Goal: Communication & Community: Answer question/provide support

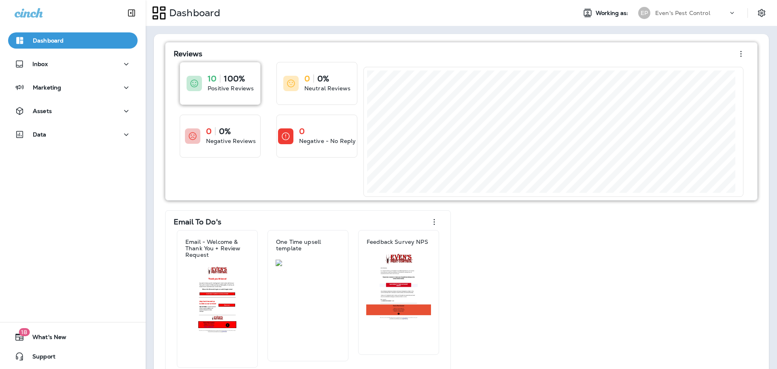
click at [230, 83] on p "100%" at bounding box center [234, 79] width 21 height 8
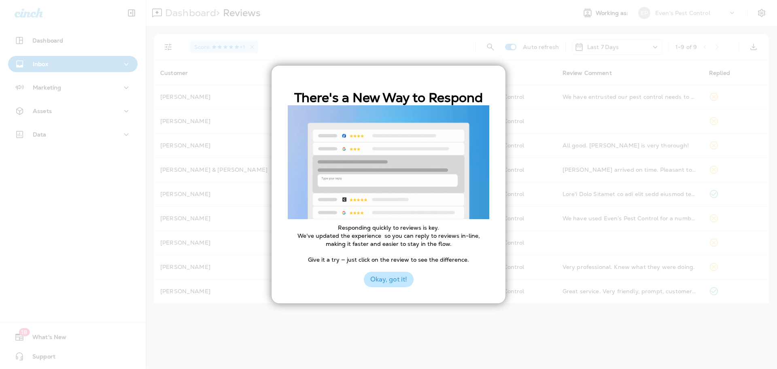
click at [404, 283] on button "Okay, got it!" at bounding box center [389, 279] width 50 height 15
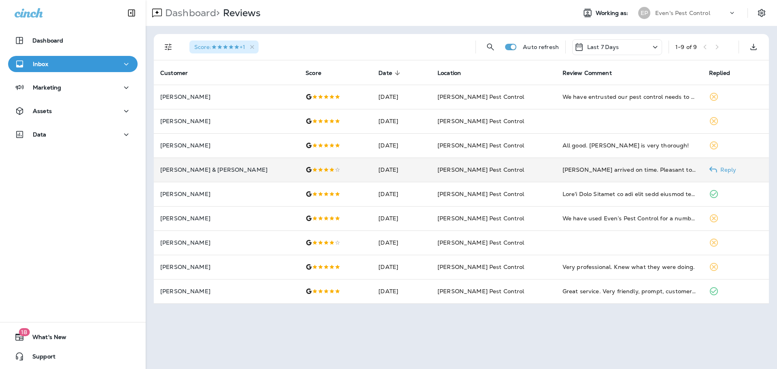
click at [718, 170] on p "Reply" at bounding box center [727, 169] width 19 height 6
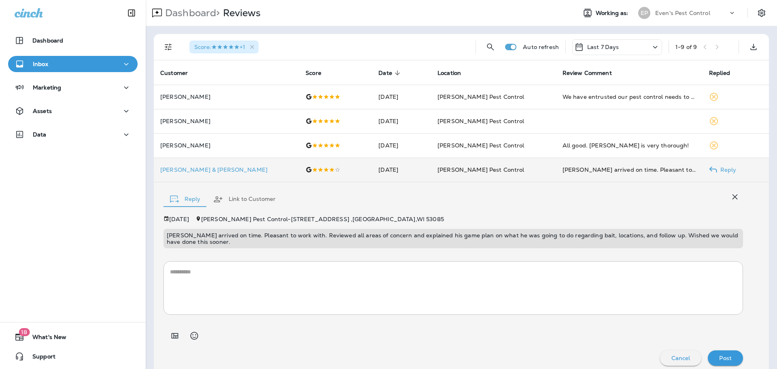
scroll to position [6, 0]
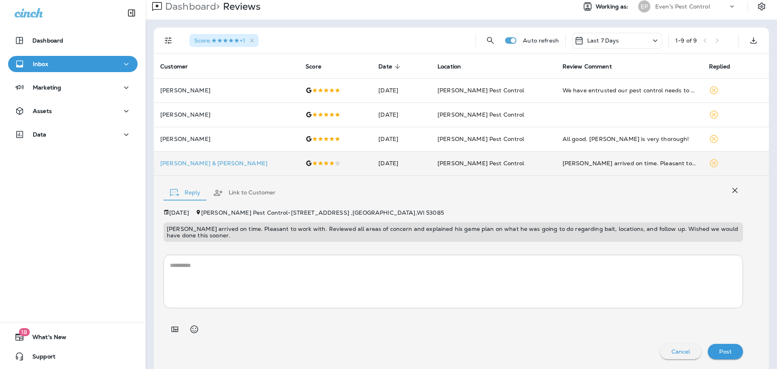
click at [229, 273] on textarea at bounding box center [453, 281] width 567 height 40
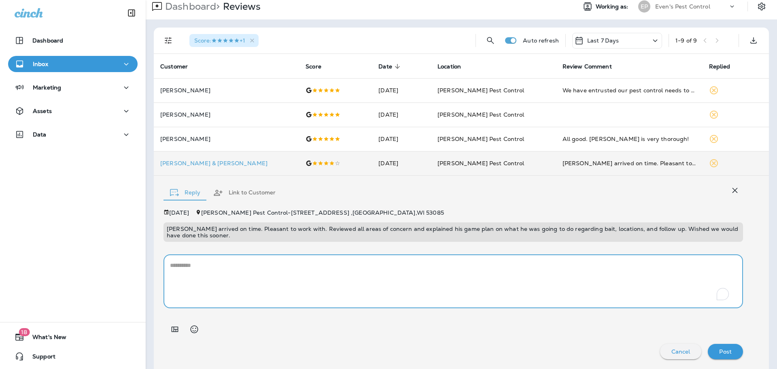
click at [269, 277] on textarea "To enrich screen reader interactions, please activate Accessibility in Grammarl…" at bounding box center [453, 281] width 567 height 40
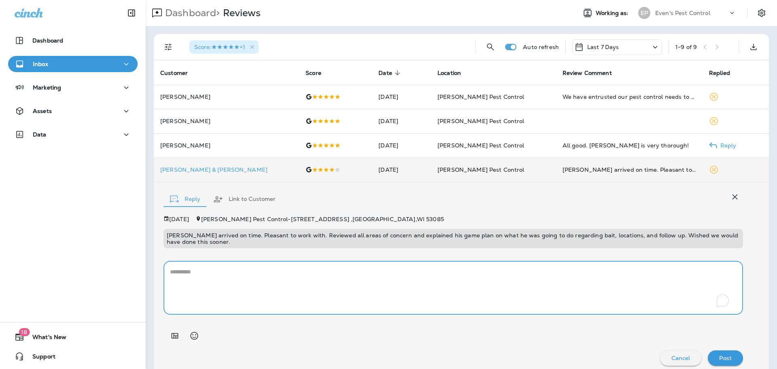
scroll to position [136, 0]
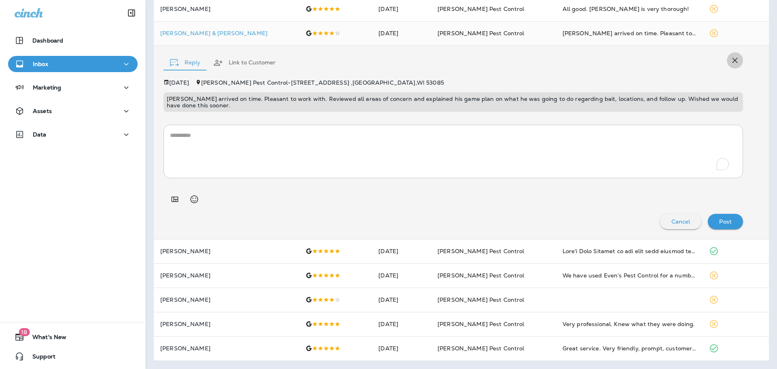
click at [732, 64] on icon "button" at bounding box center [736, 60] width 10 height 10
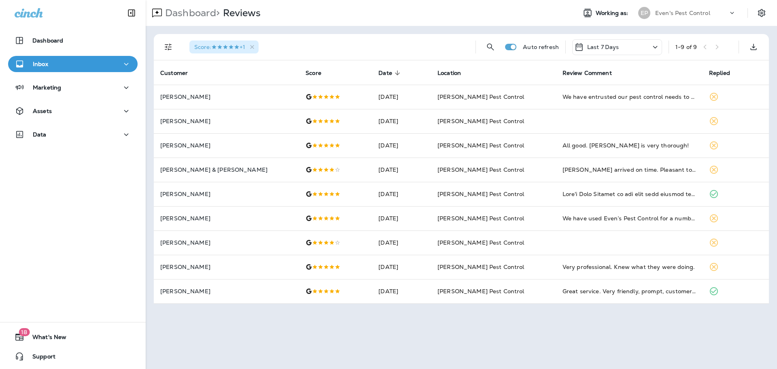
click at [656, 48] on icon at bounding box center [656, 47] width 10 height 10
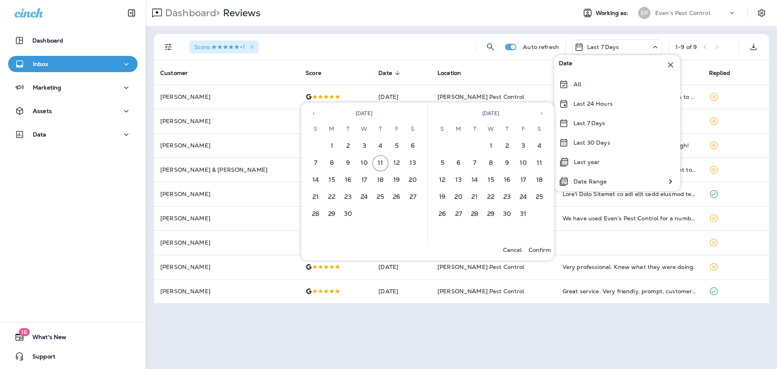
click at [613, 344] on div "Dashboard > Reviews Working as: EP Even's Pest Control Score : +1 Auto refresh …" at bounding box center [462, 184] width 632 height 369
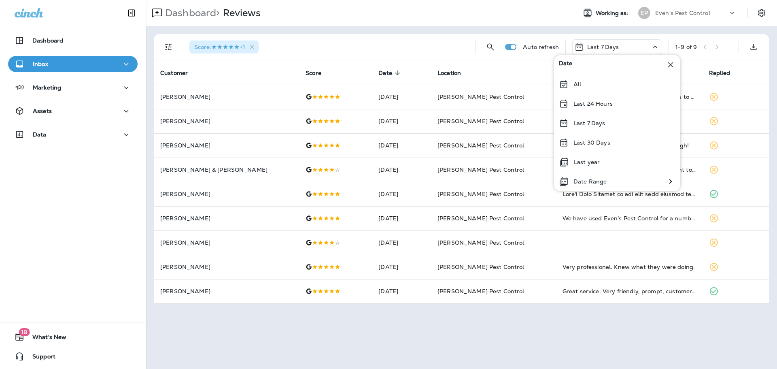
click at [670, 65] on icon at bounding box center [671, 65] width 10 height 10
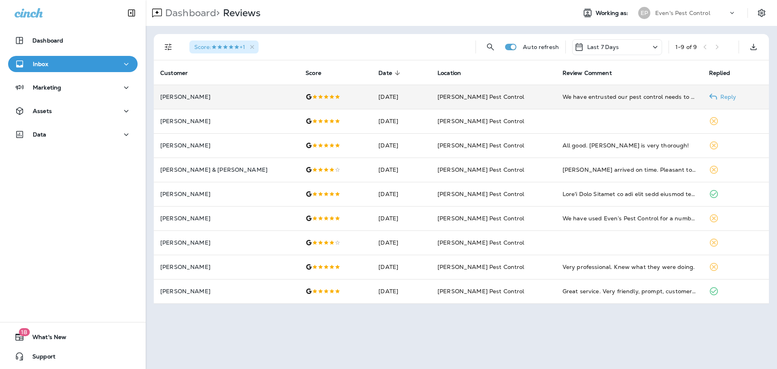
click at [726, 100] on p "Reply" at bounding box center [727, 97] width 19 height 6
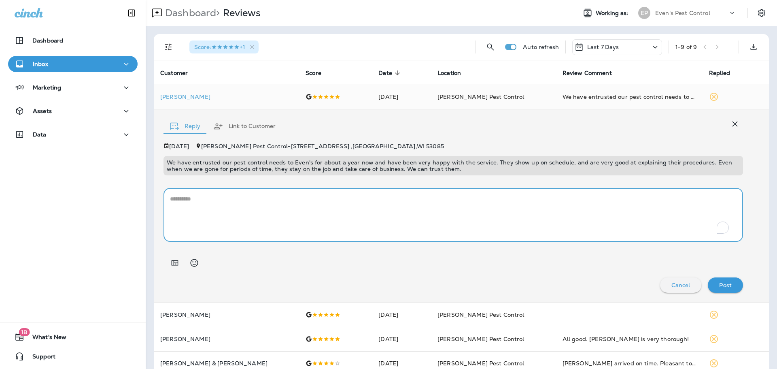
click at [539, 215] on textarea "To enrich screen reader interactions, please activate Accessibility in Grammarl…" at bounding box center [453, 215] width 567 height 40
type textarea "**********"
click at [728, 292] on button "Post" at bounding box center [725, 284] width 35 height 15
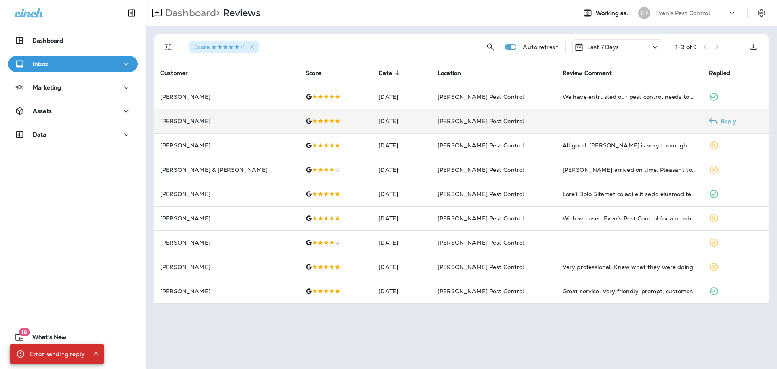
click at [715, 126] on td "Reply" at bounding box center [736, 121] width 66 height 24
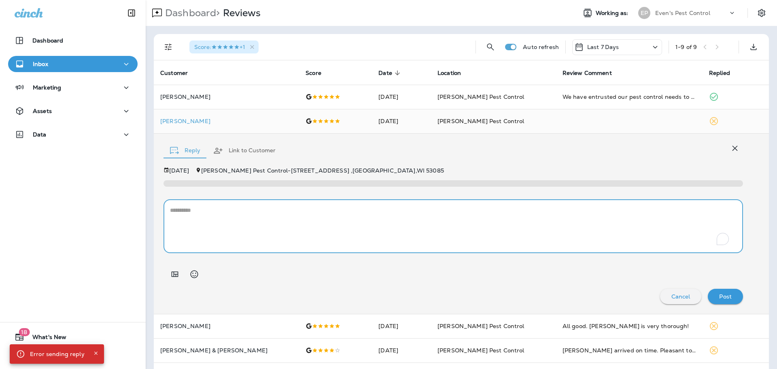
click at [510, 210] on textarea "To enrich screen reader interactions, please activate Accessibility in Grammarl…" at bounding box center [453, 226] width 567 height 40
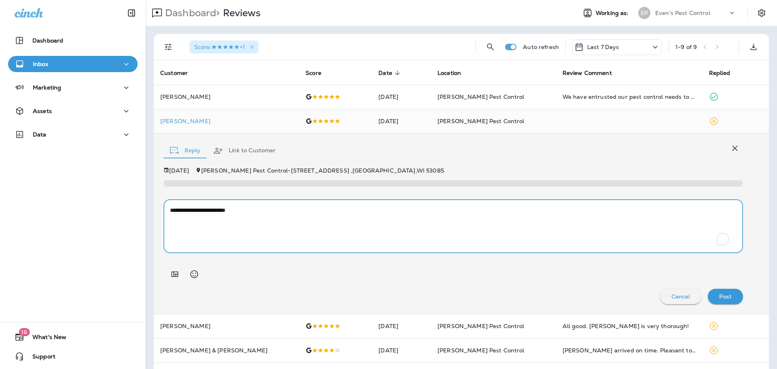
type textarea "**********"
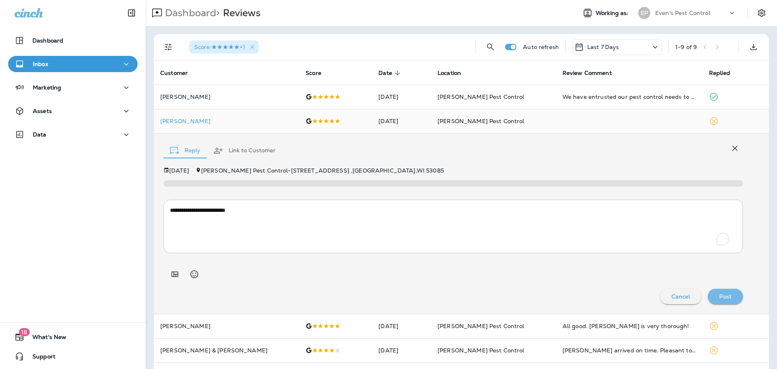
click at [732, 301] on button "Post" at bounding box center [725, 296] width 35 height 15
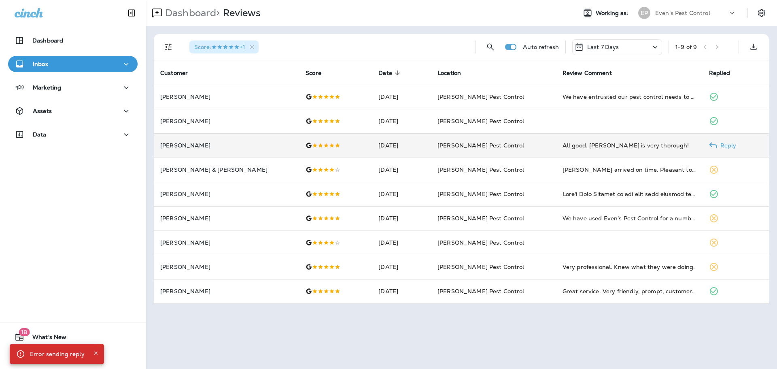
click at [718, 146] on p "Reply" at bounding box center [727, 145] width 19 height 6
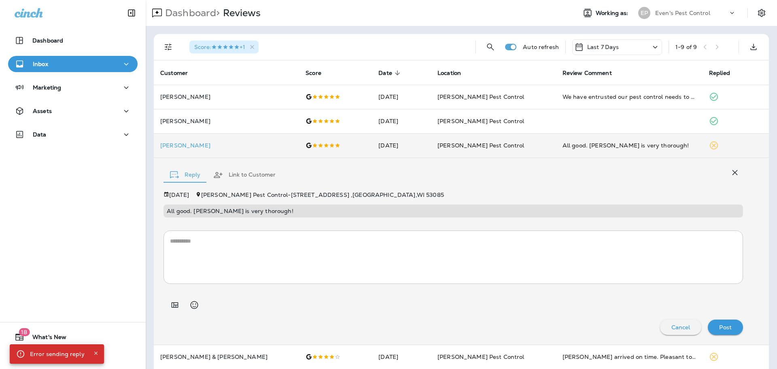
click at [298, 258] on textarea at bounding box center [453, 257] width 567 height 40
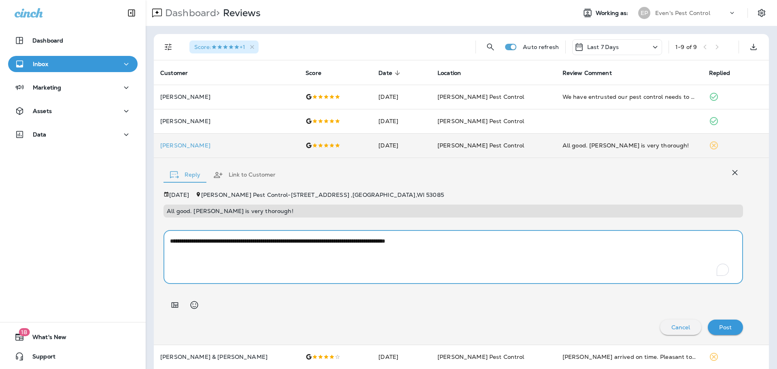
type textarea "**********"
click at [720, 328] on p "Post" at bounding box center [726, 327] width 13 height 6
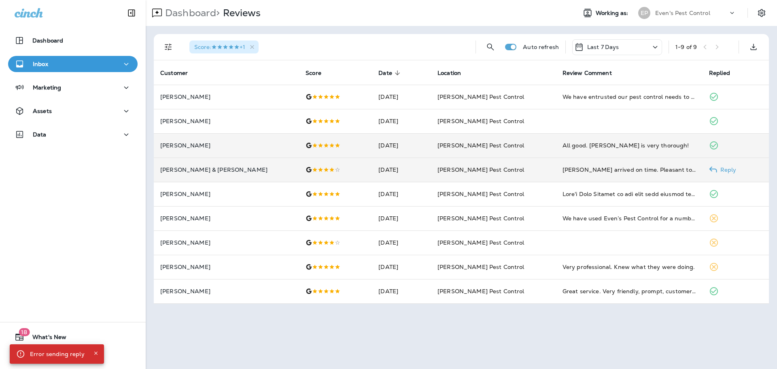
click at [306, 168] on icon at bounding box center [309, 169] width 6 height 6
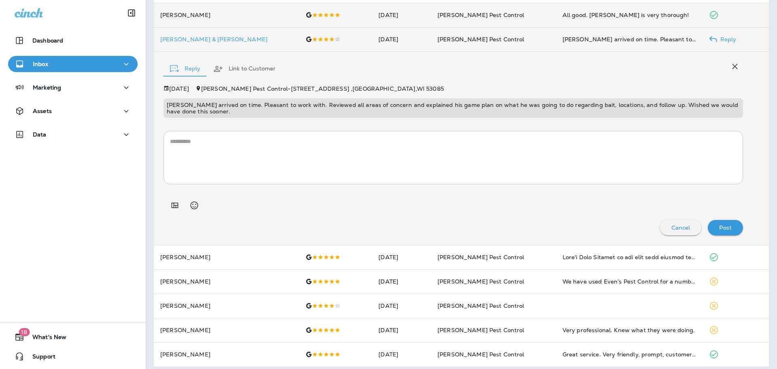
scroll to position [136, 0]
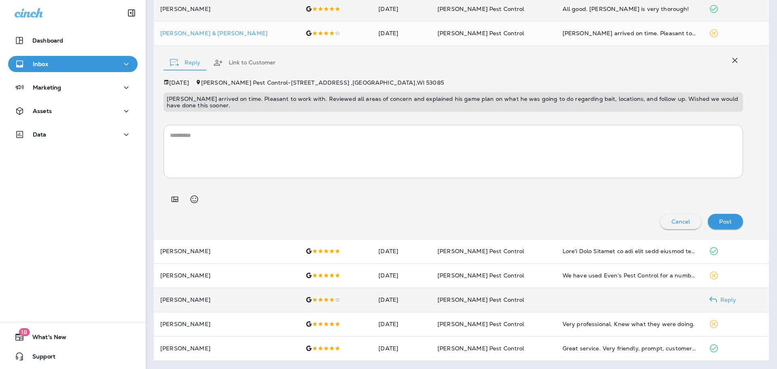
click at [307, 300] on icon at bounding box center [309, 299] width 5 height 5
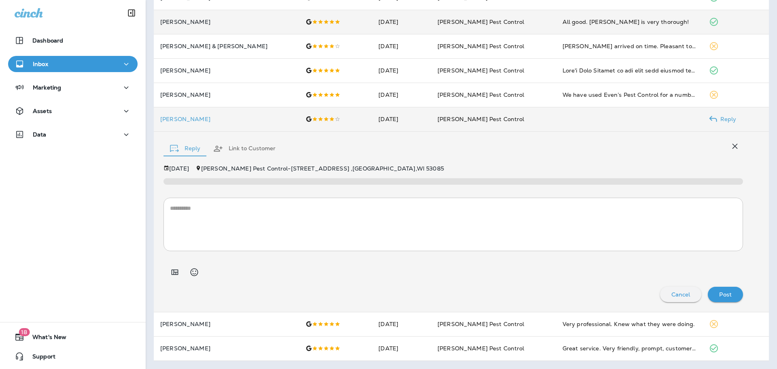
click at [731, 146] on icon "button" at bounding box center [736, 146] width 10 height 10
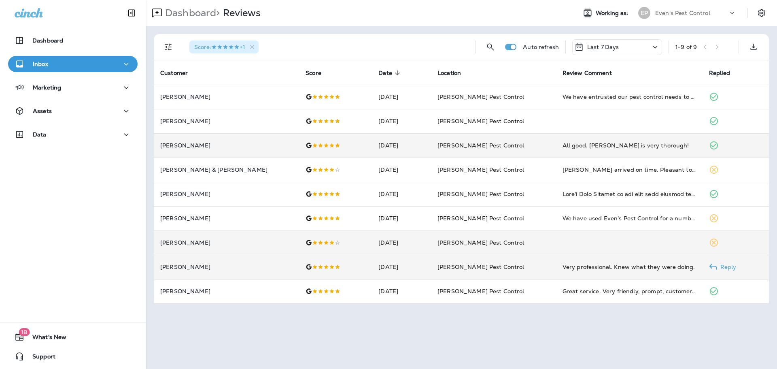
click at [718, 265] on p "Reply" at bounding box center [727, 267] width 19 height 6
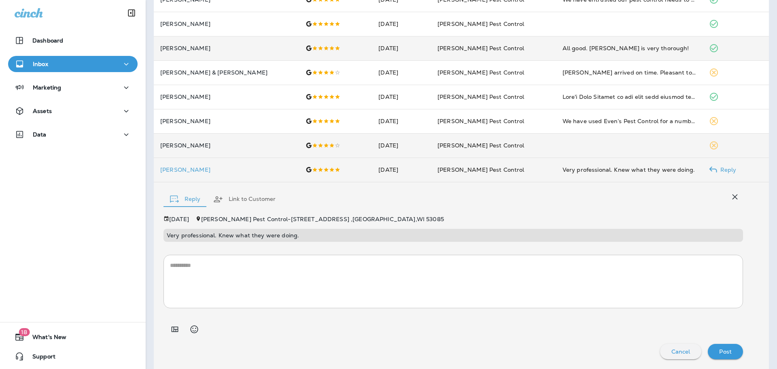
click at [428, 277] on textarea at bounding box center [453, 281] width 567 height 40
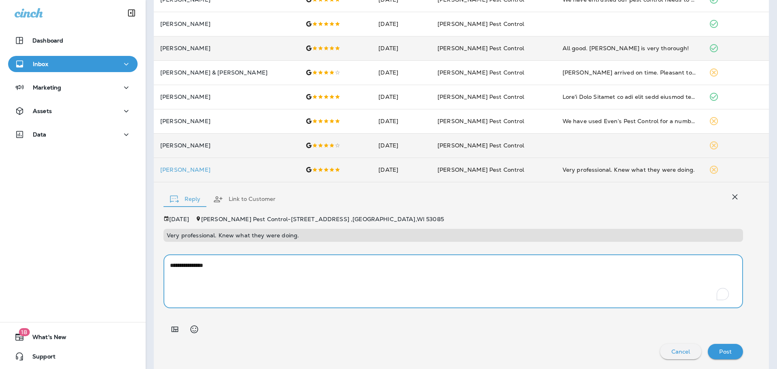
type textarea "**********"
click at [720, 351] on p "Post" at bounding box center [726, 351] width 13 height 6
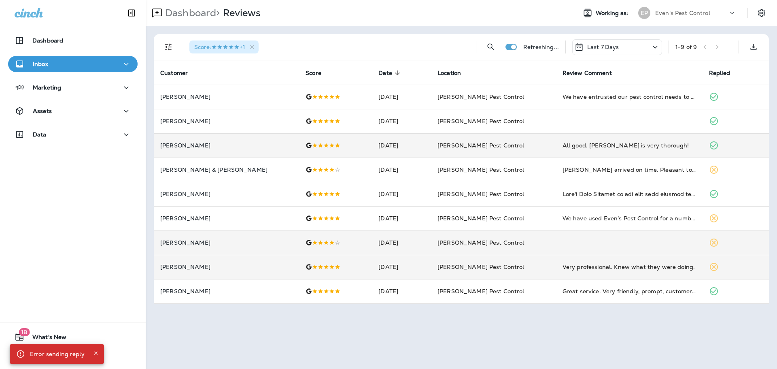
scroll to position [0, 0]
click at [718, 243] on p "Reply" at bounding box center [727, 242] width 19 height 6
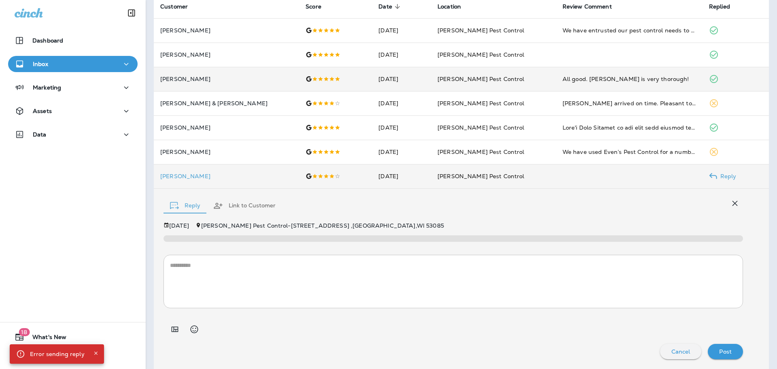
click at [402, 266] on textarea at bounding box center [453, 281] width 567 height 40
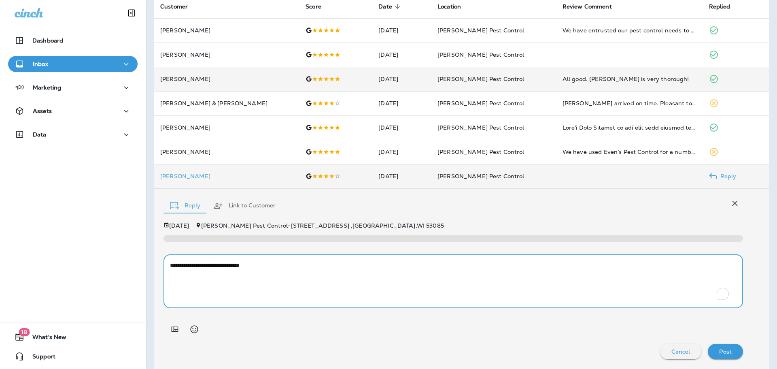
type textarea "**********"
click at [724, 351] on p "Post" at bounding box center [726, 351] width 13 height 6
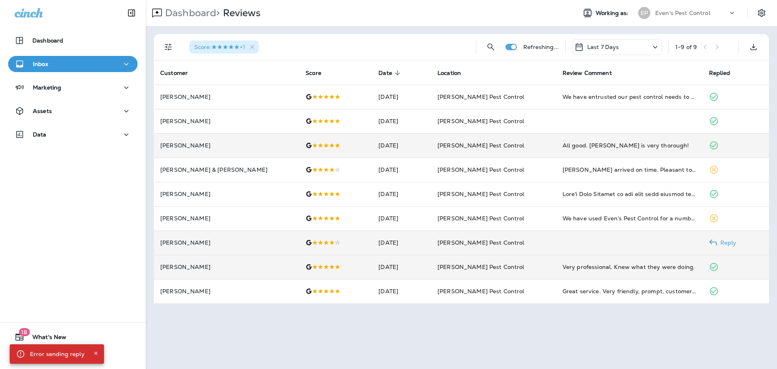
scroll to position [0, 0]
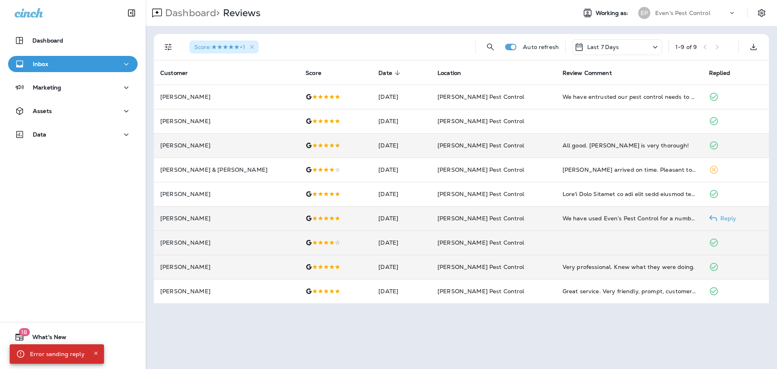
click at [718, 219] on p "Reply" at bounding box center [727, 218] width 19 height 6
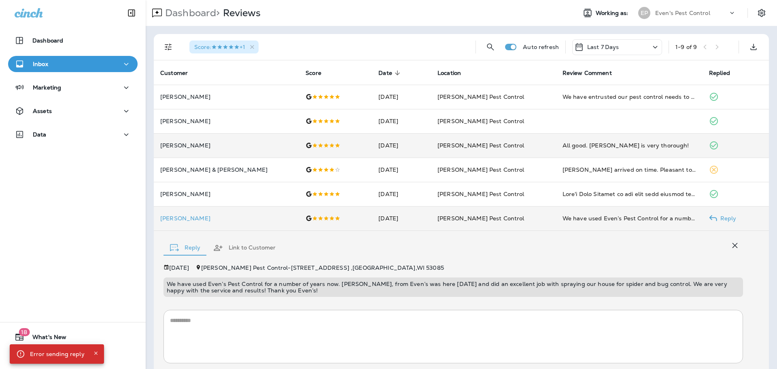
scroll to position [55, 0]
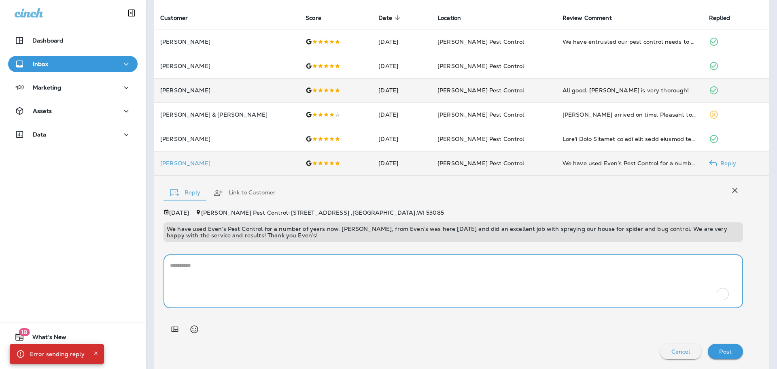
click at [394, 277] on textarea "To enrich screen reader interactions, please activate Accessibility in Grammarl…" at bounding box center [453, 281] width 567 height 40
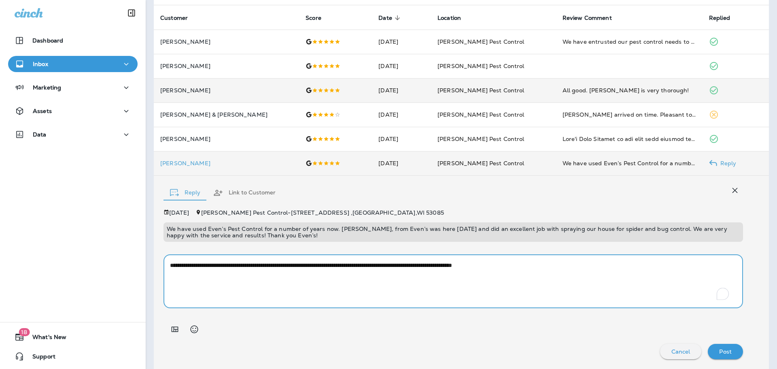
type textarea "**********"
click at [722, 349] on p "Post" at bounding box center [726, 351] width 13 height 6
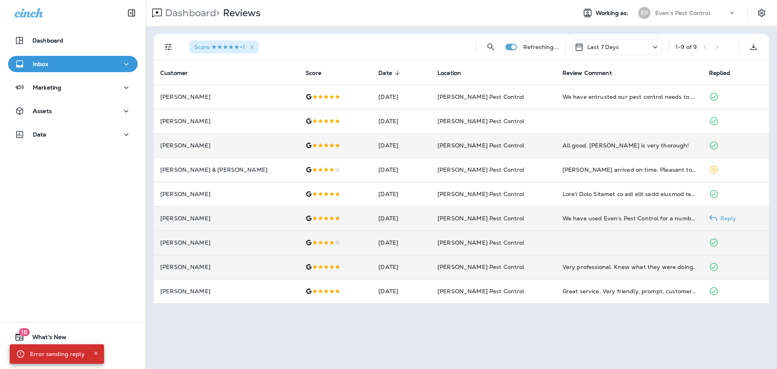
scroll to position [0, 0]
click at [718, 171] on p "Reply" at bounding box center [727, 169] width 19 height 6
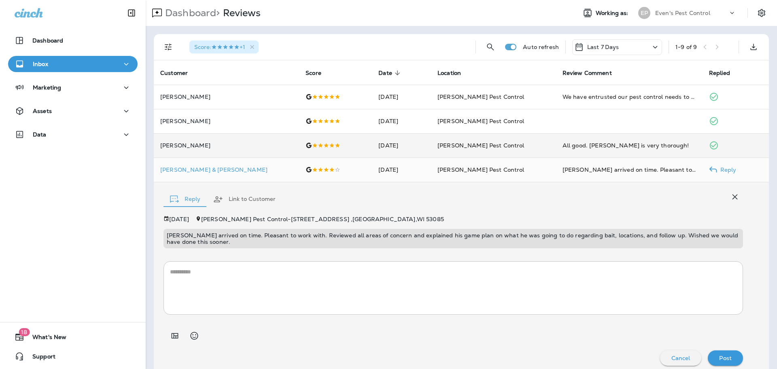
scroll to position [6, 0]
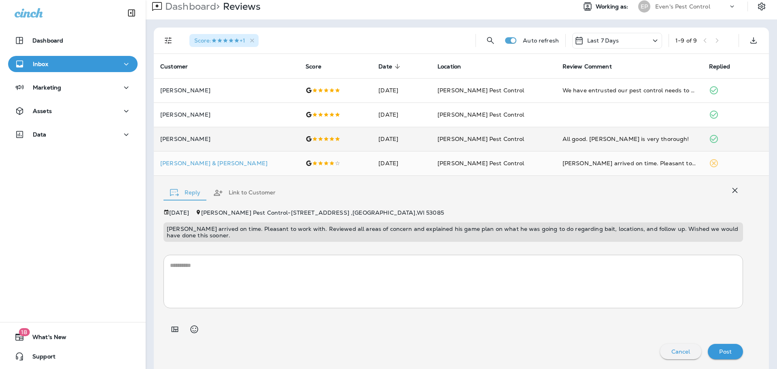
click at [328, 277] on textarea at bounding box center [453, 281] width 567 height 40
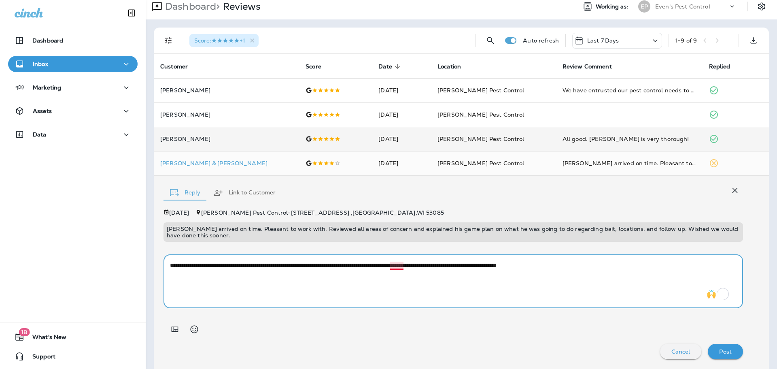
click at [402, 265] on textarea "**********" at bounding box center [450, 281] width 561 height 40
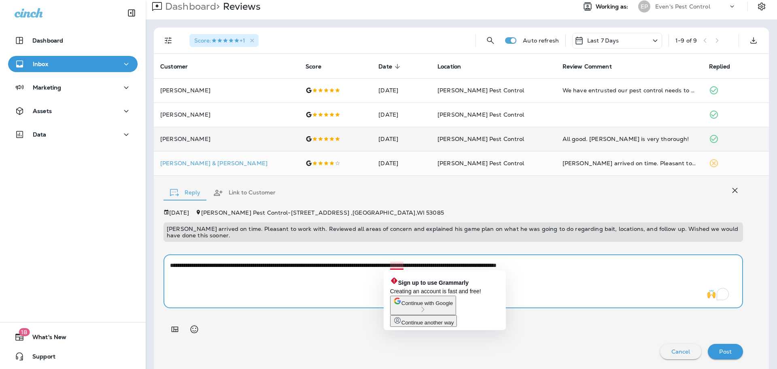
click at [407, 265] on textarea "**********" at bounding box center [450, 281] width 561 height 40
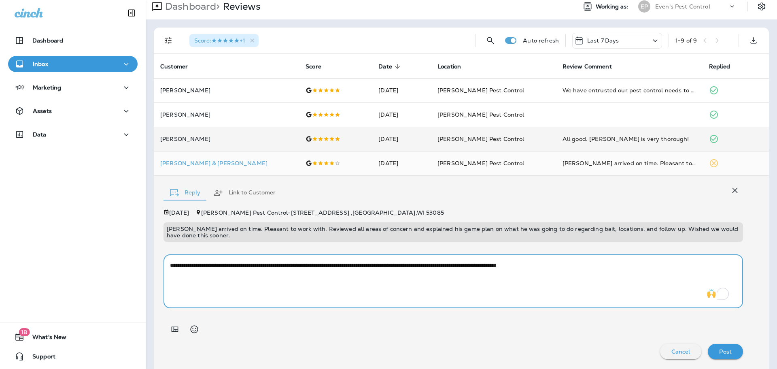
click at [629, 266] on textarea "**********" at bounding box center [450, 281] width 561 height 40
drag, startPoint x: 626, startPoint y: 269, endPoint x: 609, endPoint y: 272, distance: 16.8
click at [609, 272] on textarea "**********" at bounding box center [450, 281] width 561 height 40
type textarea "**********"
click at [728, 353] on div "Post" at bounding box center [726, 351] width 22 height 11
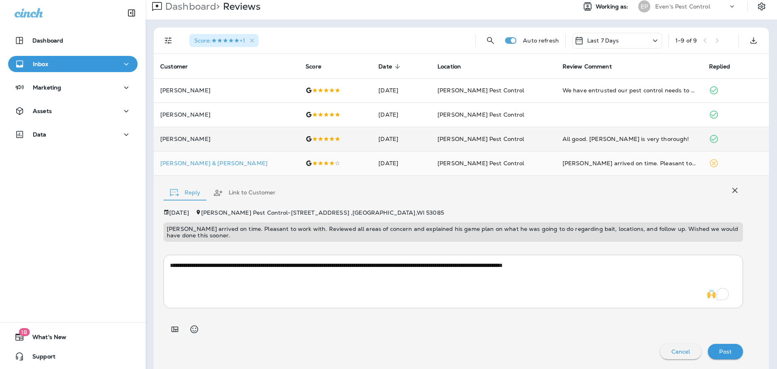
scroll to position [0, 0]
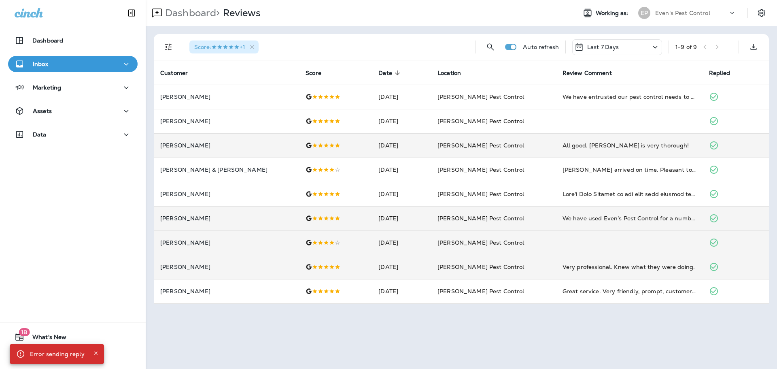
click at [654, 45] on icon at bounding box center [656, 47] width 10 height 10
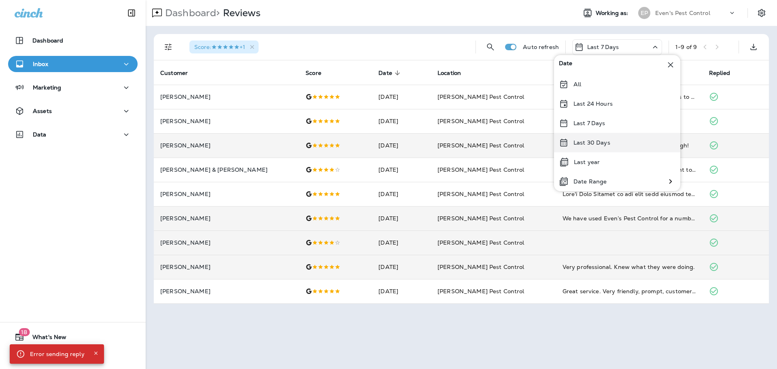
click at [621, 138] on div "Last 30 Days" at bounding box center [617, 142] width 126 height 19
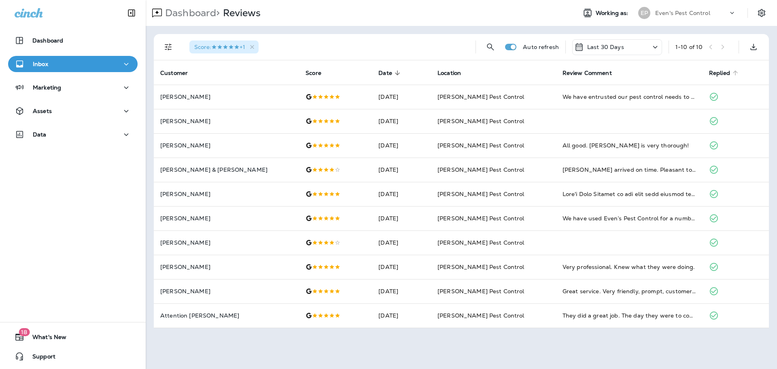
click at [711, 73] on span "Replied" at bounding box center [719, 73] width 21 height 7
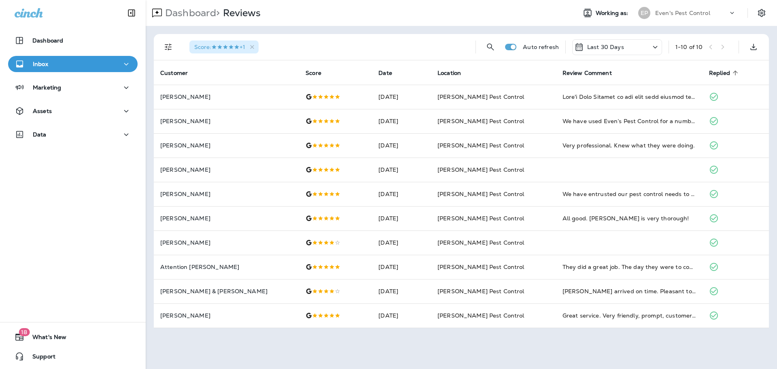
click at [726, 48] on div "1 - 10 of 10" at bounding box center [704, 47] width 57 height 12
click at [656, 46] on icon at bounding box center [656, 47] width 10 height 10
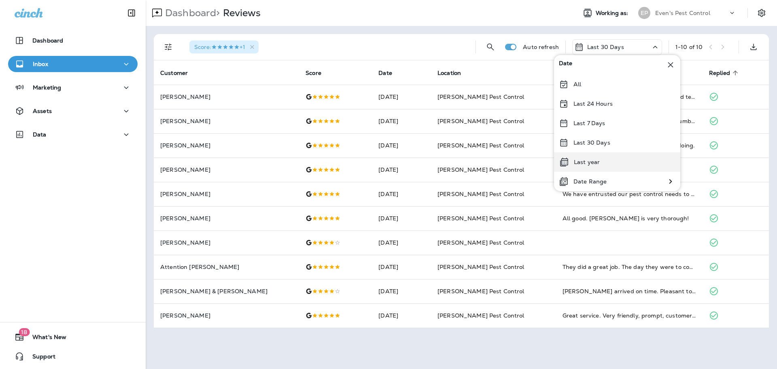
click at [636, 158] on div "Last year" at bounding box center [617, 161] width 126 height 19
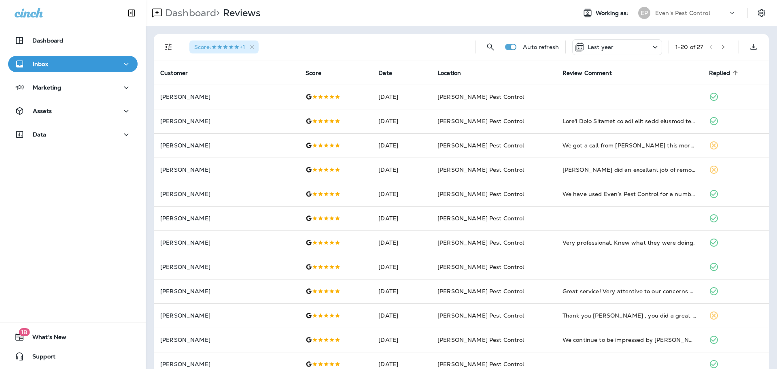
click at [641, 46] on div "Last year" at bounding box center [618, 47] width 90 height 16
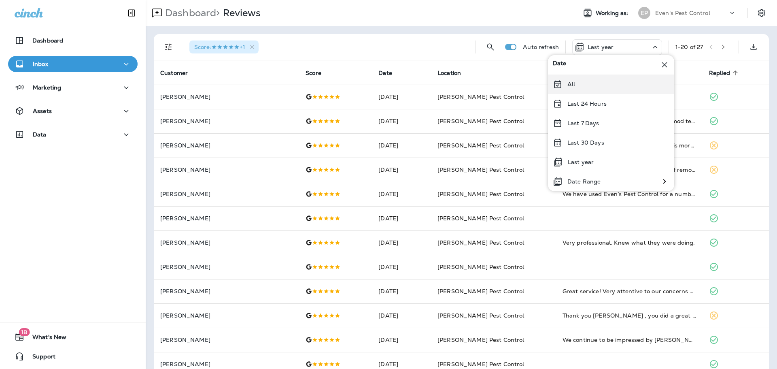
click at [572, 79] on div "All" at bounding box center [611, 84] width 126 height 19
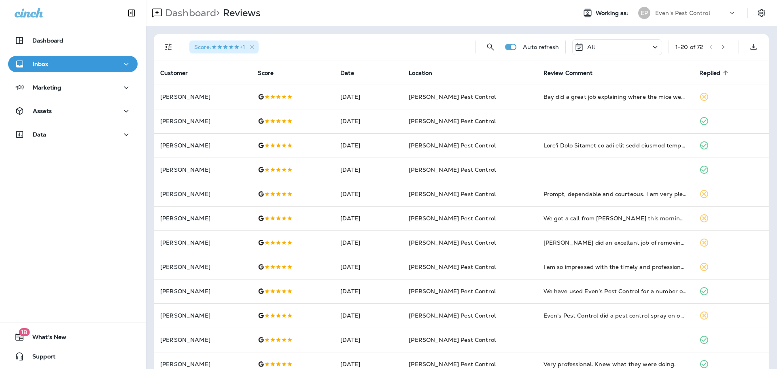
click at [701, 71] on span "Replied" at bounding box center [710, 73] width 21 height 7
click at [721, 47] on icon "button" at bounding box center [724, 47] width 6 height 6
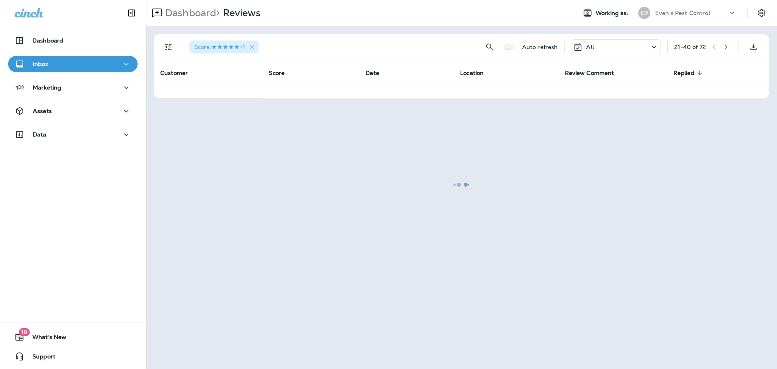
click at [719, 47] on div at bounding box center [462, 184] width 630 height 367
click at [726, 47] on div at bounding box center [462, 184] width 630 height 367
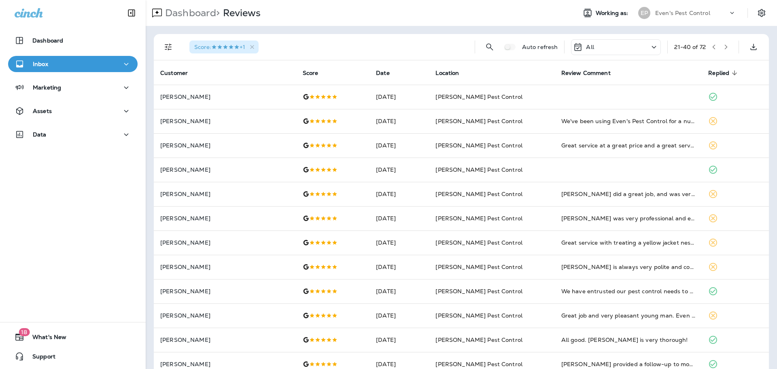
click at [726, 47] on button "button" at bounding box center [726, 47] width 12 height 12
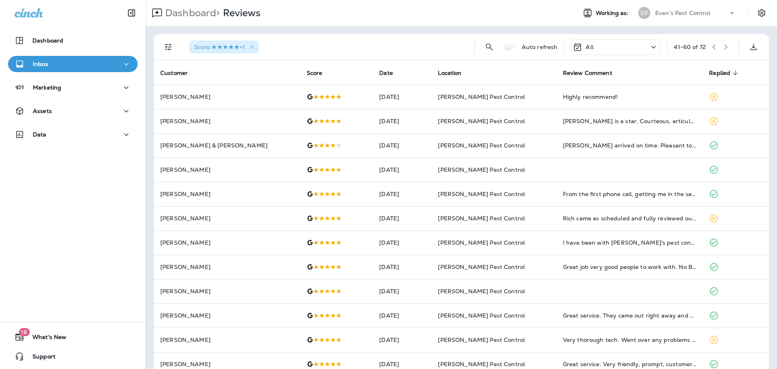
click at [726, 47] on button "button" at bounding box center [726, 47] width 12 height 12
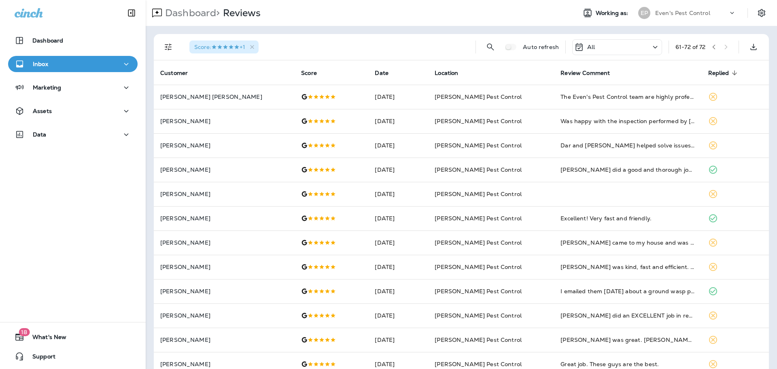
click at [726, 47] on div "61 - 72 of 72" at bounding box center [704, 47] width 57 height 12
click at [721, 47] on div "61 - 72 of 72" at bounding box center [704, 47] width 57 height 12
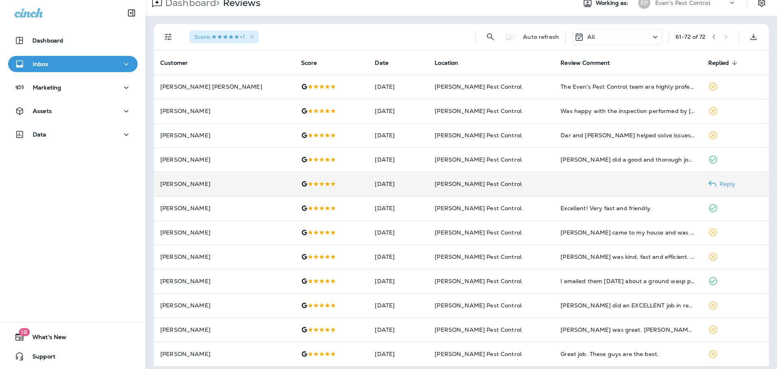
scroll to position [16, 0]
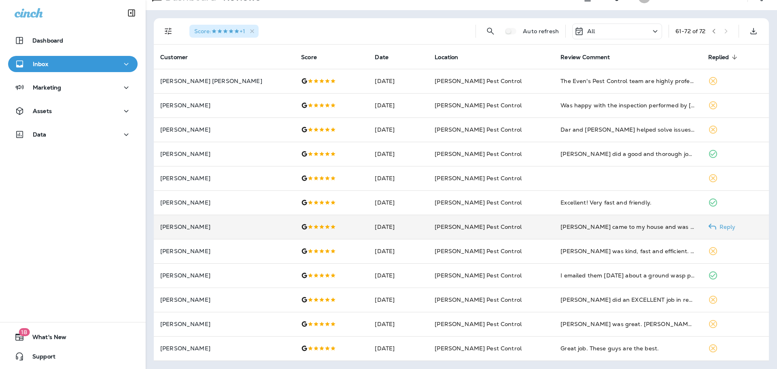
click at [717, 228] on p "Reply" at bounding box center [726, 227] width 19 height 6
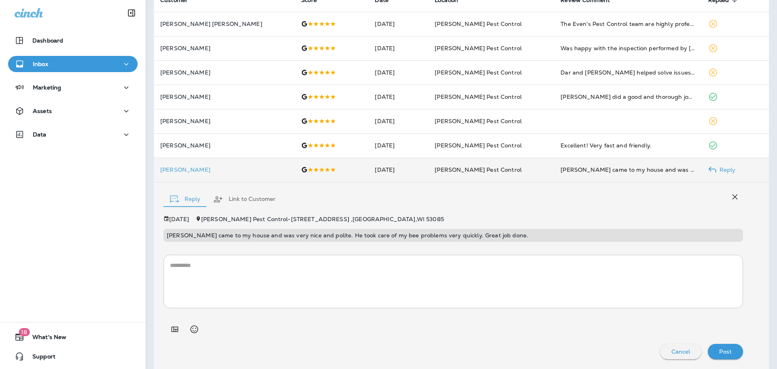
click at [521, 285] on textarea at bounding box center [453, 281] width 567 height 40
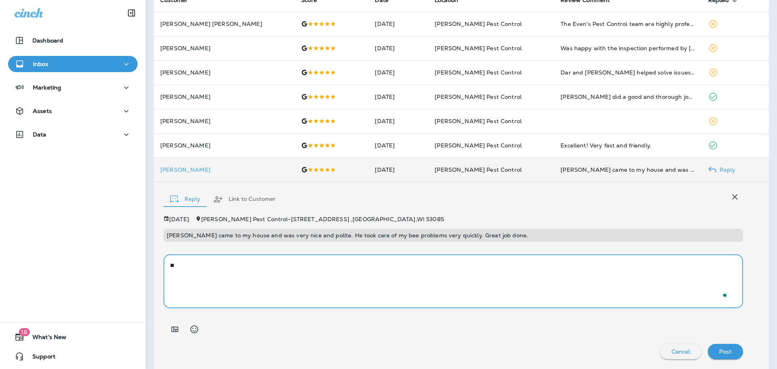
type textarea "*"
click at [256, 266] on textarea "**********" at bounding box center [450, 281] width 561 height 40
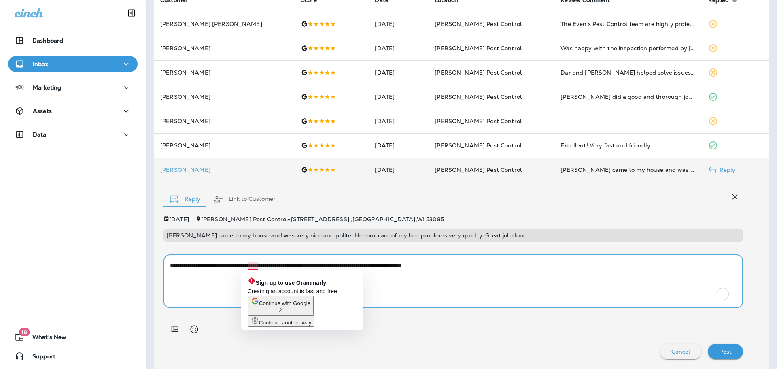
click at [433, 290] on textarea "**********" at bounding box center [450, 281] width 561 height 40
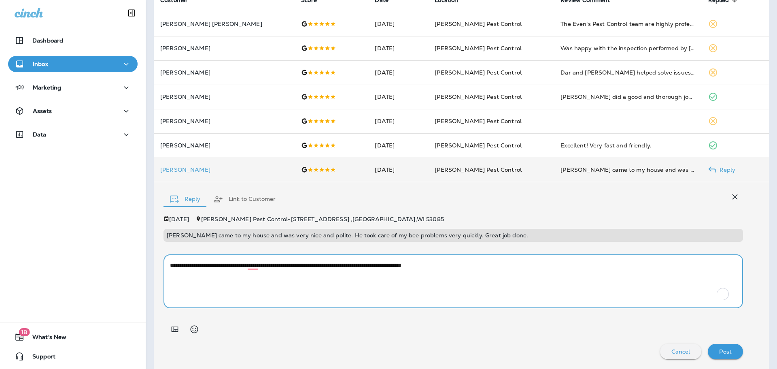
click at [487, 268] on textarea "**********" at bounding box center [450, 281] width 561 height 40
type textarea "**********"
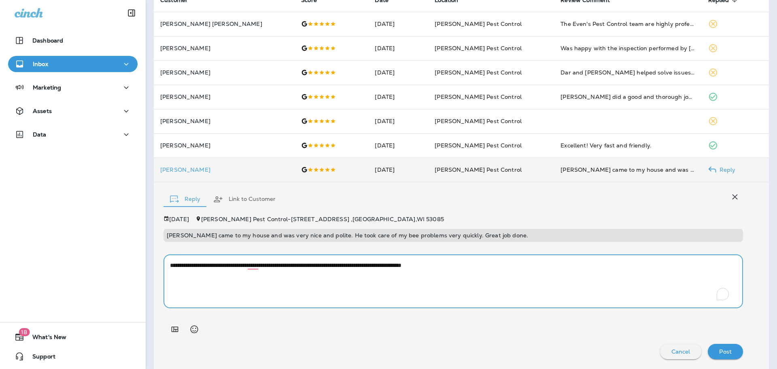
click at [720, 352] on p "Post" at bounding box center [726, 351] width 13 height 6
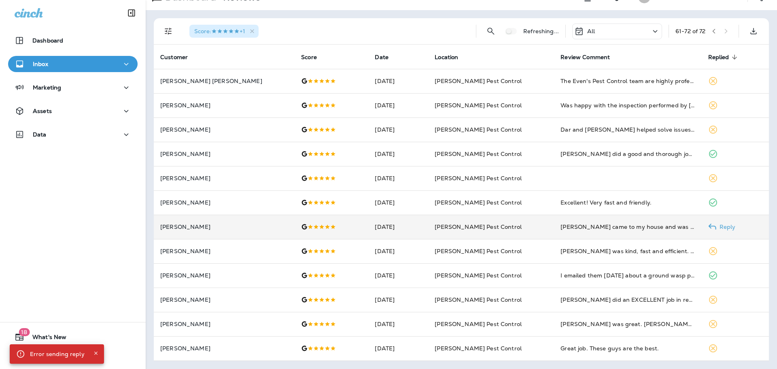
scroll to position [16, 0]
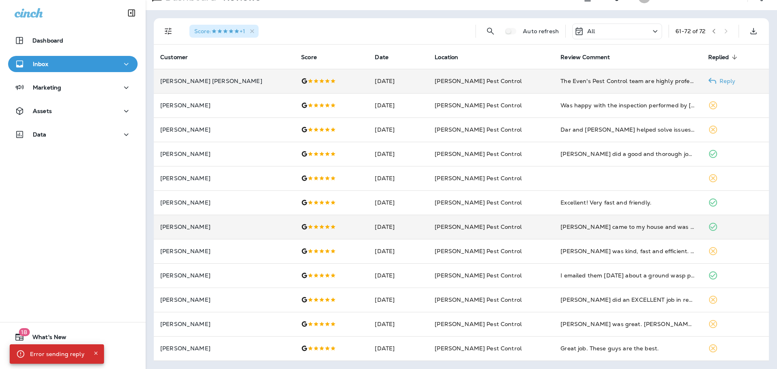
click at [718, 79] on p "Reply" at bounding box center [726, 81] width 19 height 6
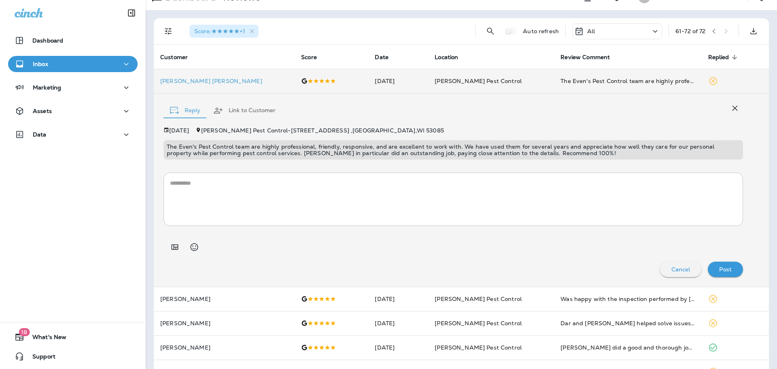
click at [476, 196] on textarea at bounding box center [453, 199] width 567 height 40
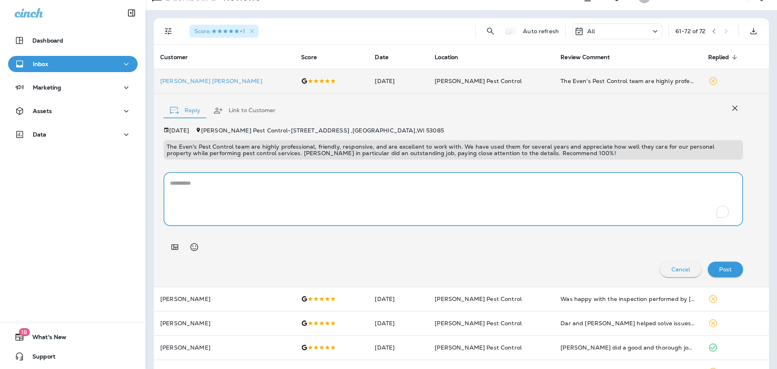
paste textarea "**********"
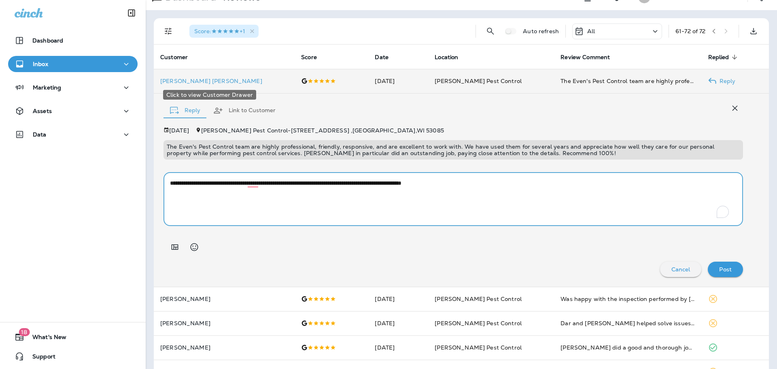
type textarea "**********"
click at [181, 83] on p "[PERSON_NAME] [PERSON_NAME]" at bounding box center [224, 81] width 128 height 6
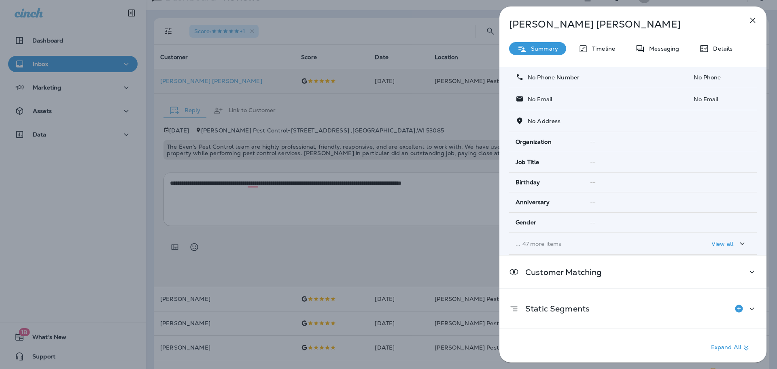
scroll to position [49, 0]
click at [720, 241] on p "View all" at bounding box center [723, 243] width 22 height 6
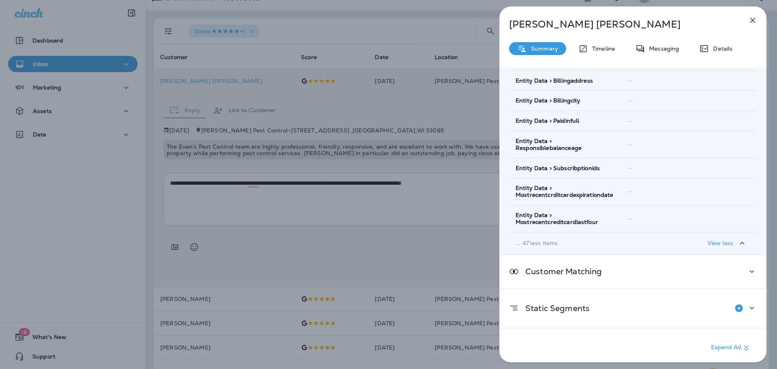
scroll to position [1030, 0]
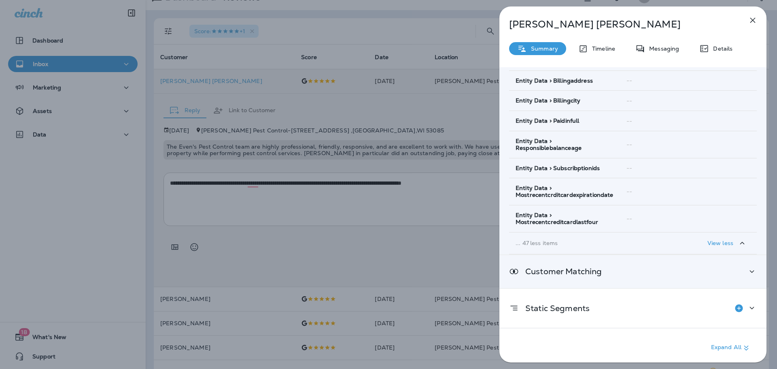
click at [697, 269] on div "Customer Matching" at bounding box center [633, 271] width 248 height 10
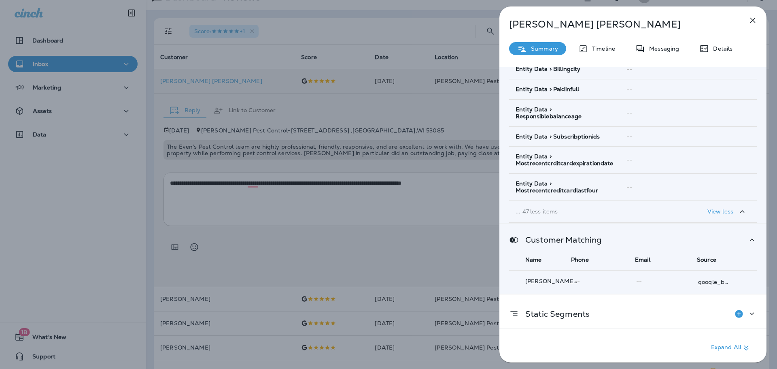
scroll to position [1067, 0]
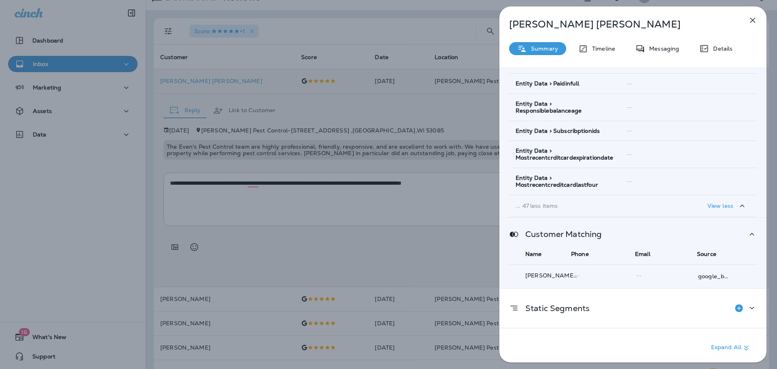
click at [693, 241] on div "Customer Matching Name Phone Email Source [PERSON_NAME] [PERSON_NAME] -- -- goo…" at bounding box center [633, 253] width 267 height 70
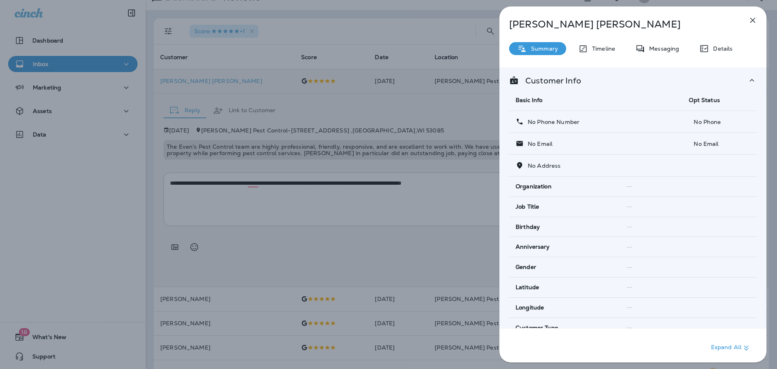
scroll to position [0, 0]
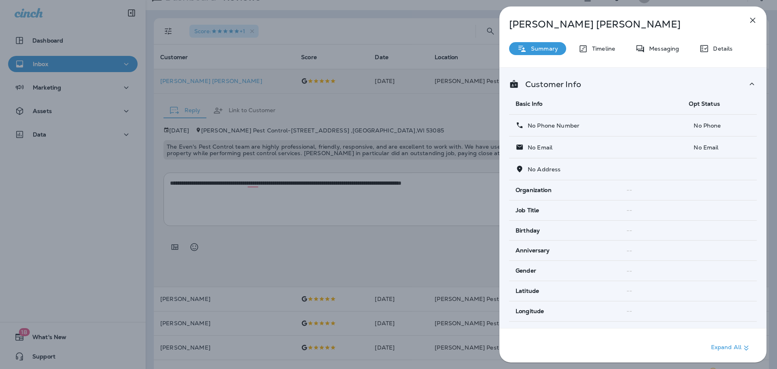
click at [752, 22] on icon "button" at bounding box center [753, 20] width 5 height 5
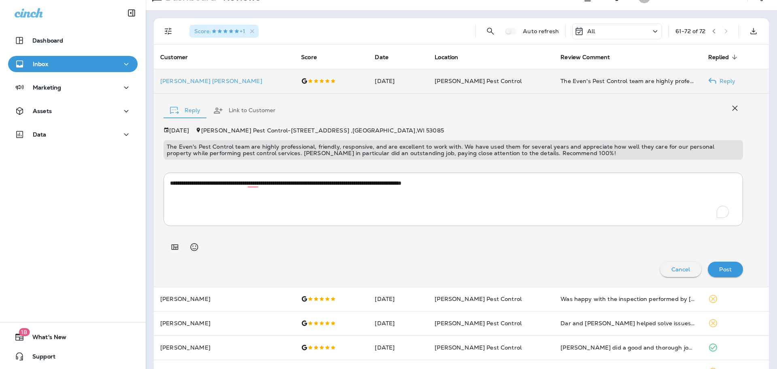
click at [536, 188] on textarea "**********" at bounding box center [450, 199] width 561 height 40
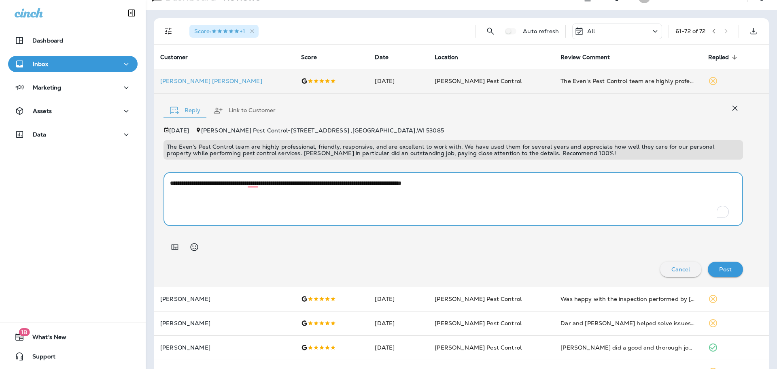
drag, startPoint x: 629, startPoint y: 184, endPoint x: 170, endPoint y: 178, distance: 458.4
click at [170, 178] on div "**********" at bounding box center [454, 199] width 580 height 53
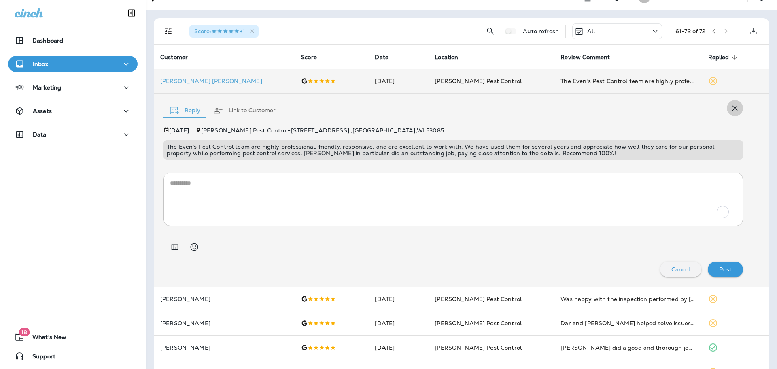
click at [731, 112] on icon "button" at bounding box center [736, 108] width 10 height 10
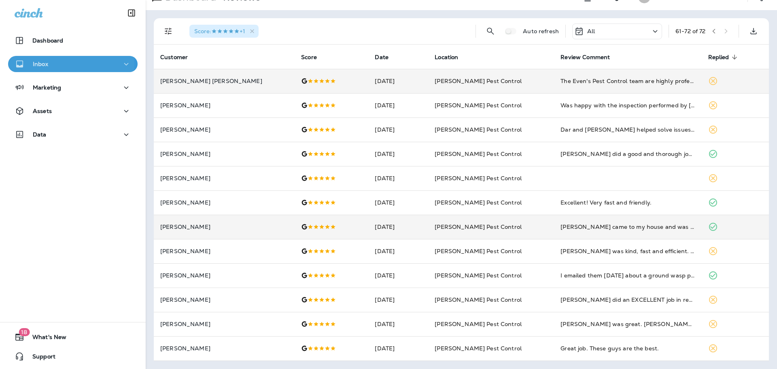
click at [43, 63] on p "Inbox" at bounding box center [40, 64] width 15 height 6
click at [84, 64] on div "Inbox" at bounding box center [73, 64] width 117 height 10
click at [70, 45] on div "Dashboard" at bounding box center [73, 41] width 117 height 10
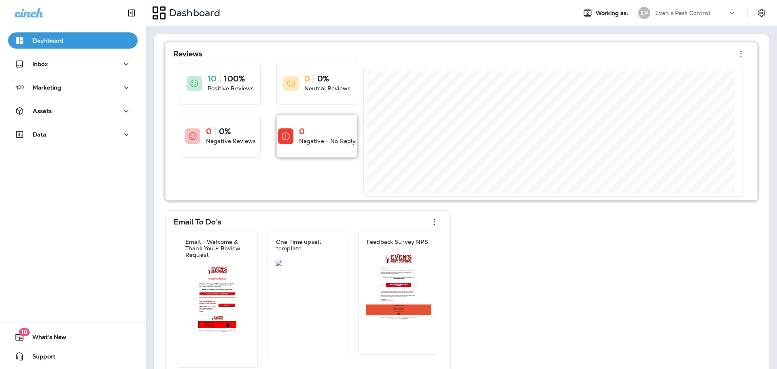
click at [347, 151] on div "0 Negative - No Reply" at bounding box center [317, 136] width 80 height 42
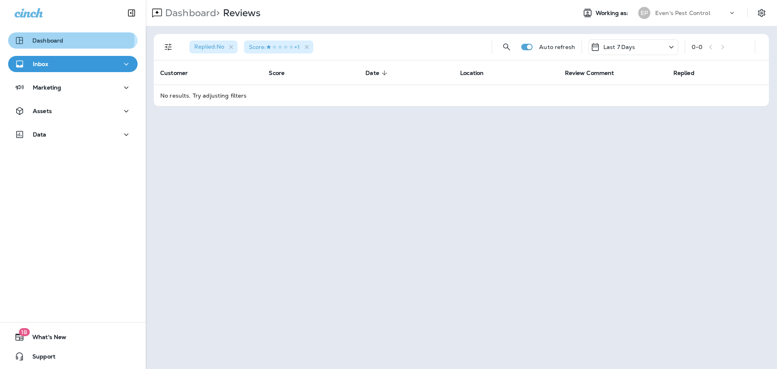
click at [42, 39] on p "Dashboard" at bounding box center [47, 40] width 31 height 6
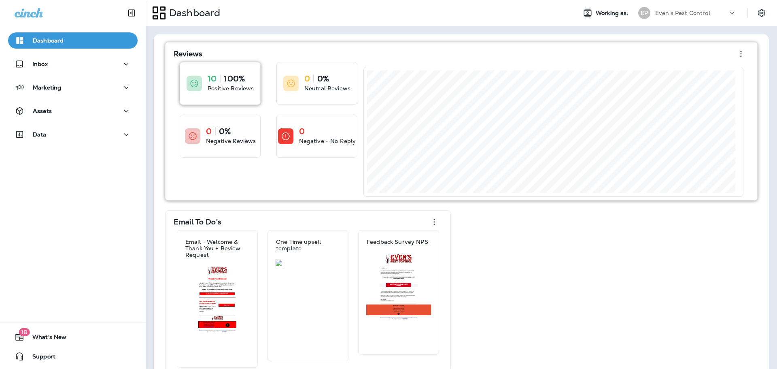
click at [219, 73] on div "10 100% Positive Reviews" at bounding box center [220, 83] width 80 height 42
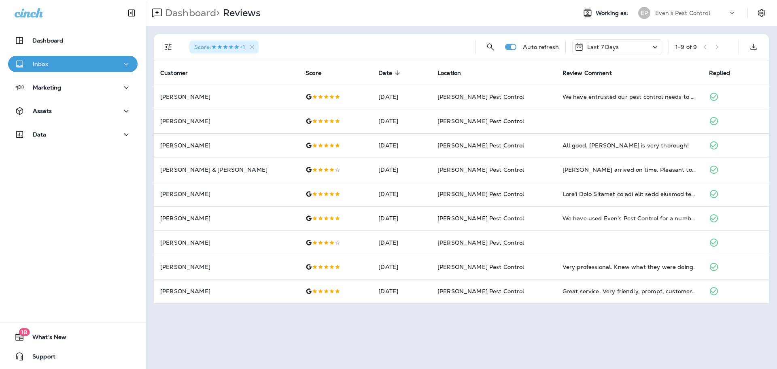
click at [84, 65] on div "Inbox" at bounding box center [73, 64] width 117 height 10
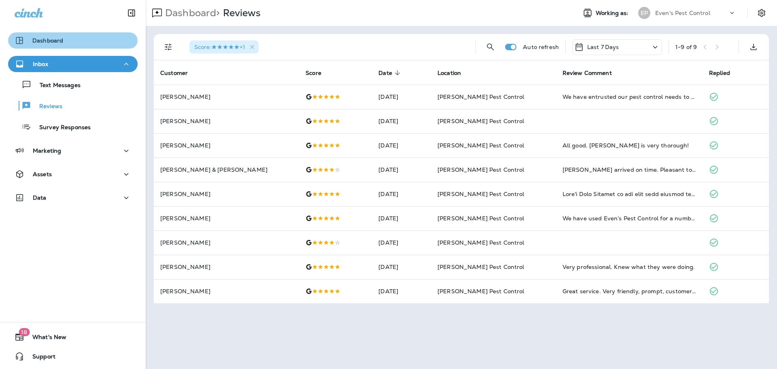
click at [82, 41] on div "Dashboard" at bounding box center [73, 41] width 117 height 10
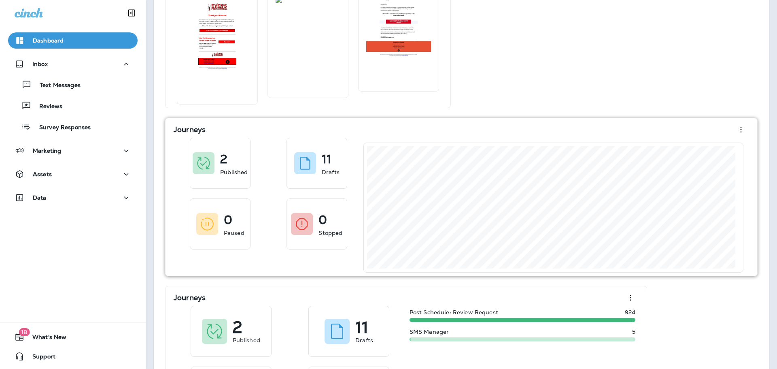
scroll to position [161, 0]
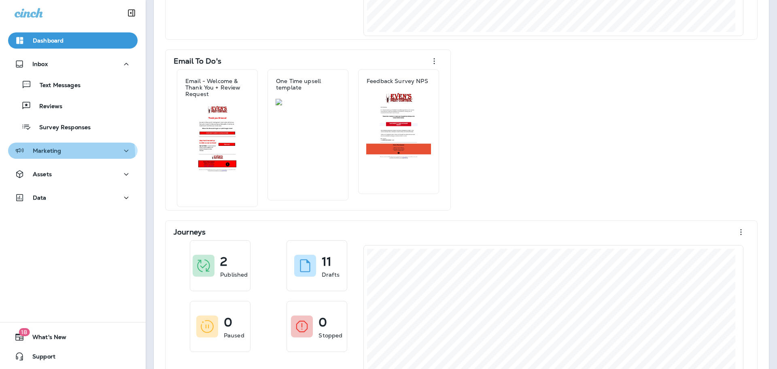
click at [47, 155] on div "Marketing" at bounding box center [38, 151] width 47 height 10
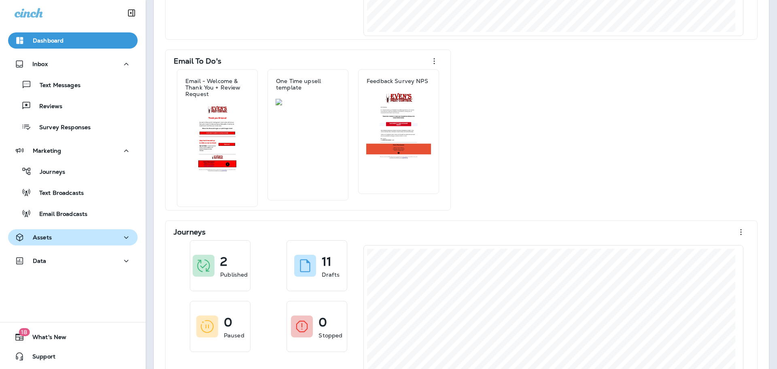
click at [55, 241] on div "Assets" at bounding box center [73, 237] width 117 height 10
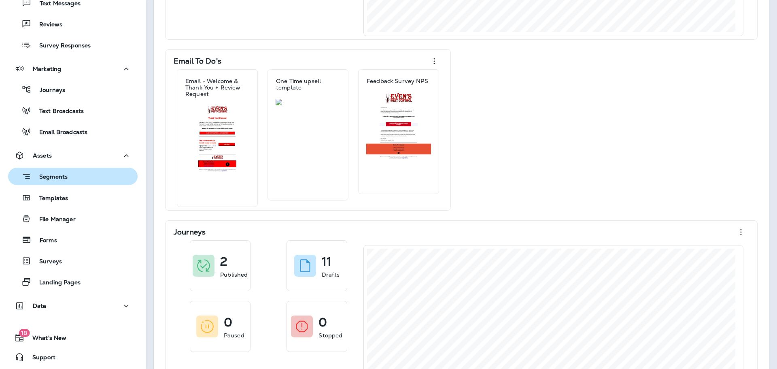
scroll to position [83, 0]
